Goal: Find specific page/section: Find specific page/section

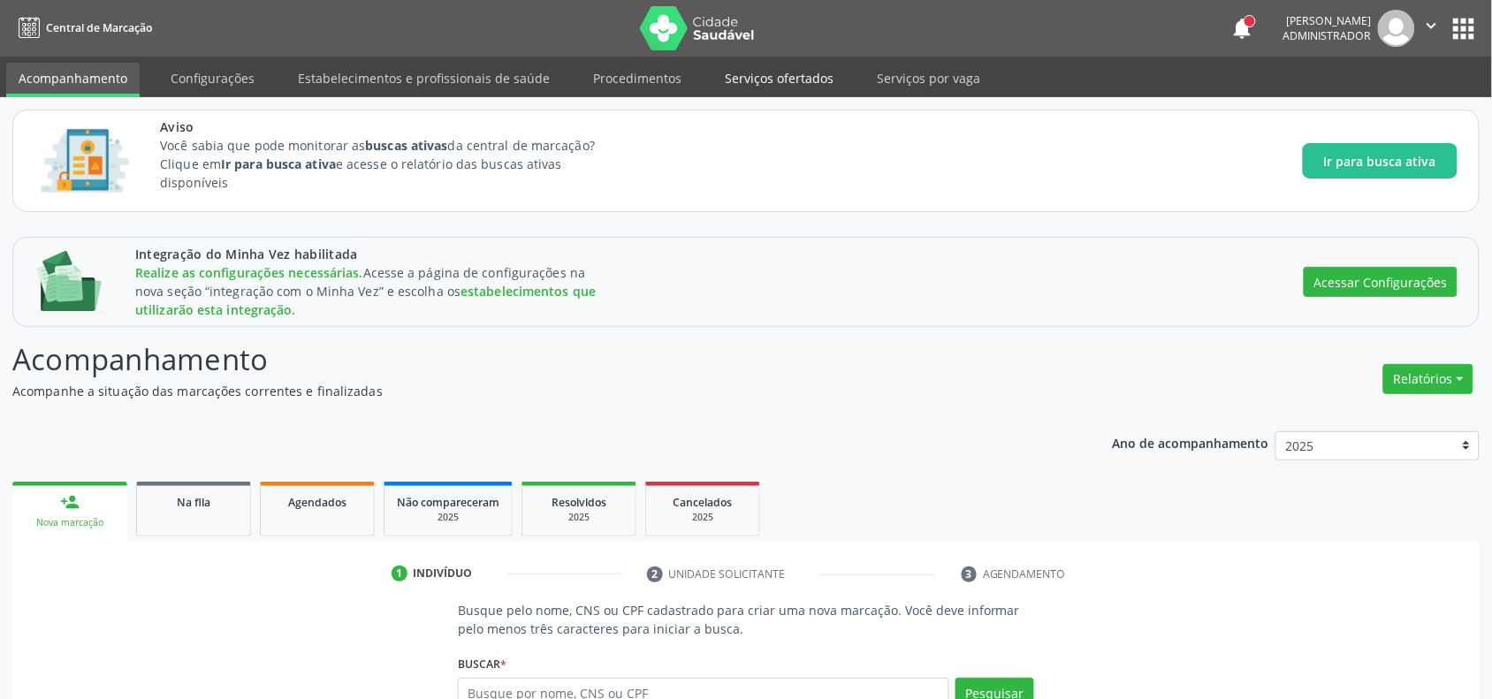
click at [756, 75] on link "Serviços ofertados" at bounding box center [778, 78] width 133 height 31
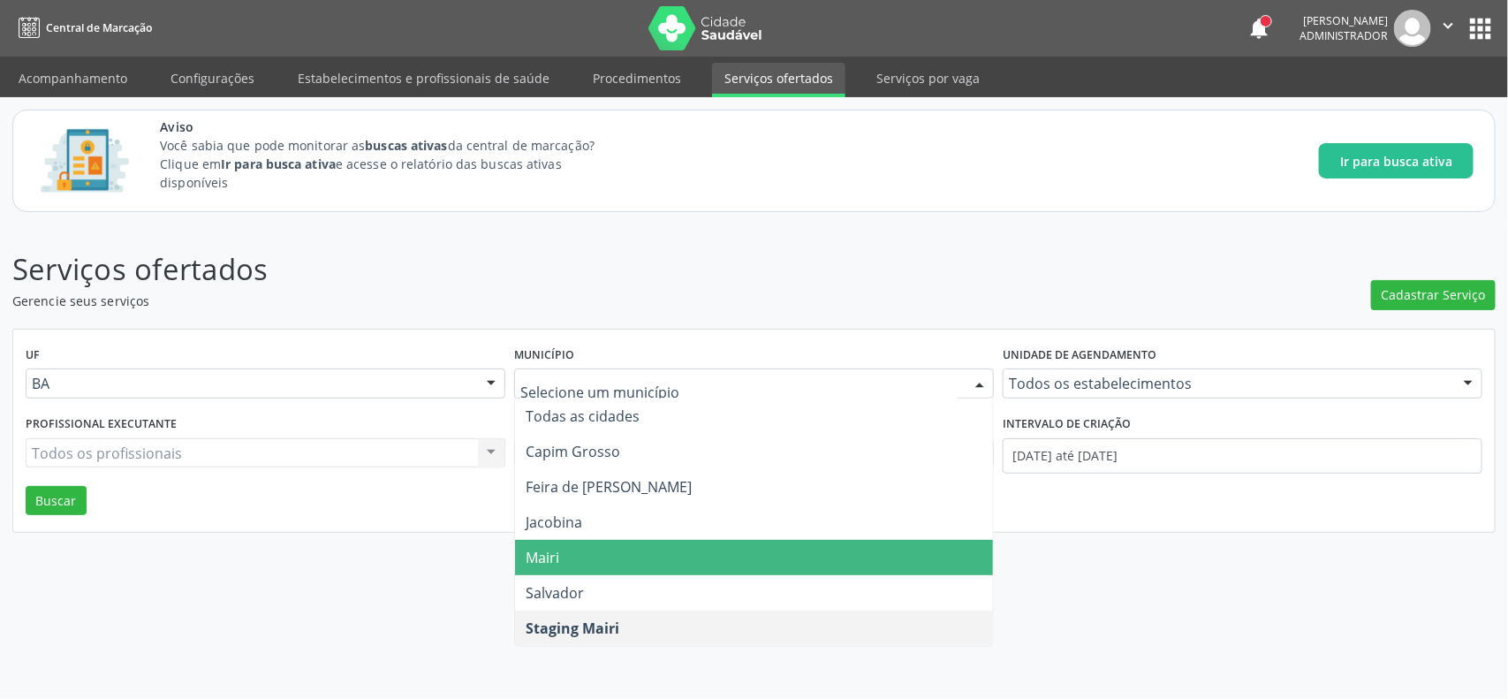
click at [580, 559] on span "Mairi" at bounding box center [754, 557] width 478 height 35
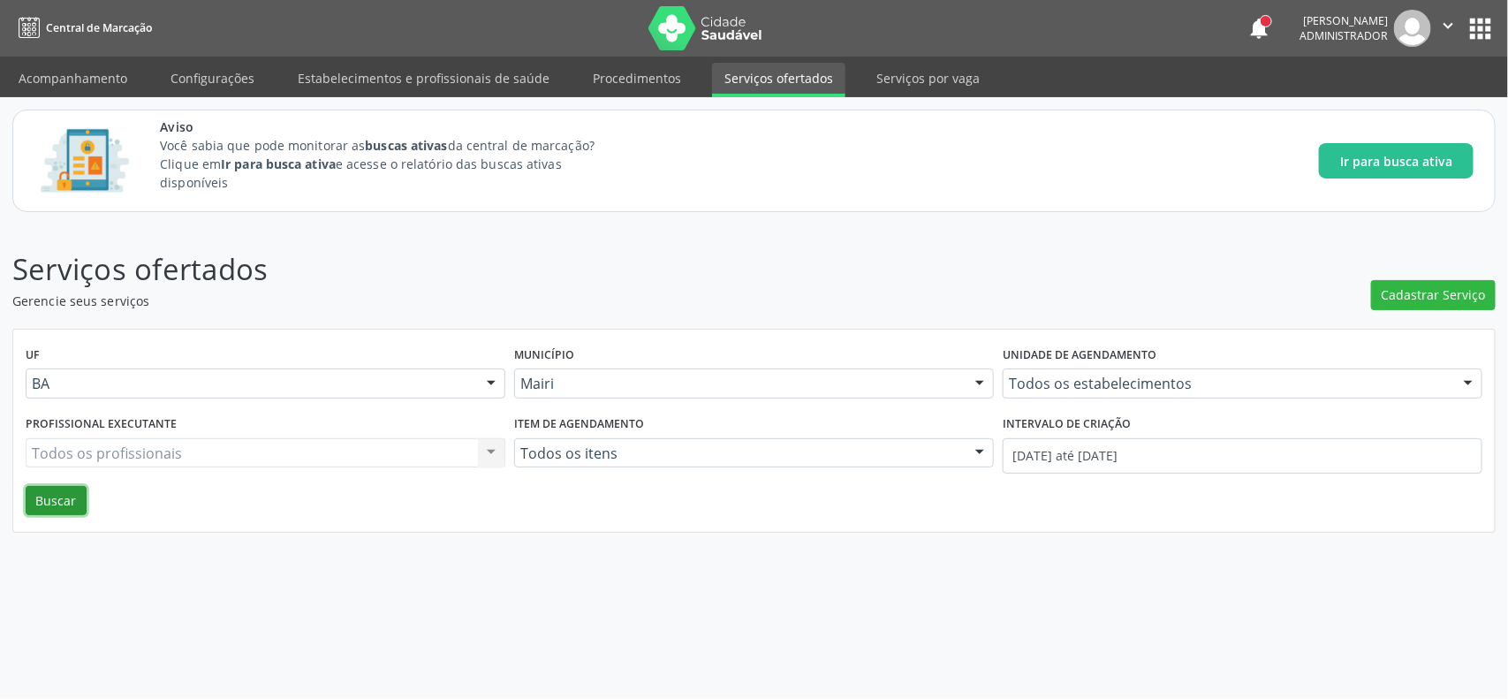
click at [68, 499] on button "Buscar" at bounding box center [56, 501] width 61 height 30
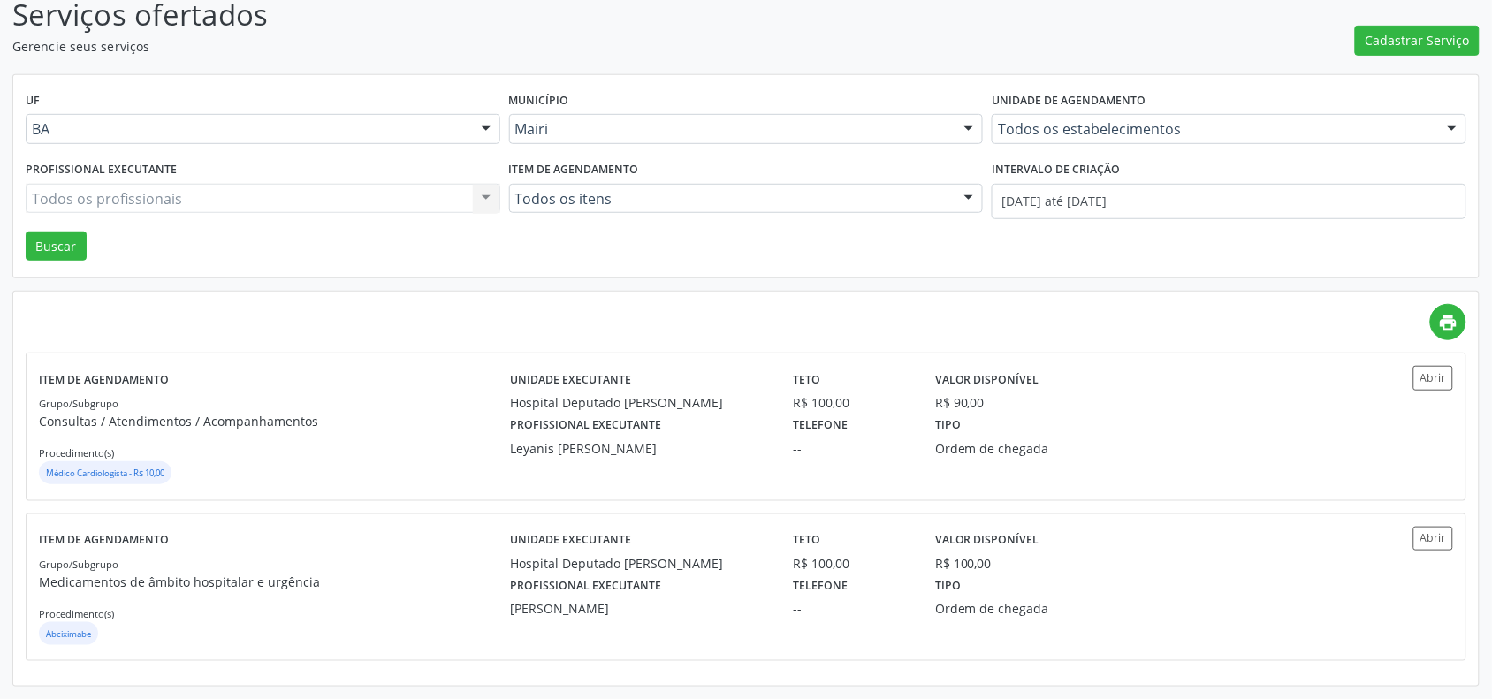
scroll to position [256, 0]
click at [1420, 366] on button "Abrir" at bounding box center [1433, 378] width 40 height 24
